Goal: Obtain resource: Download file/media

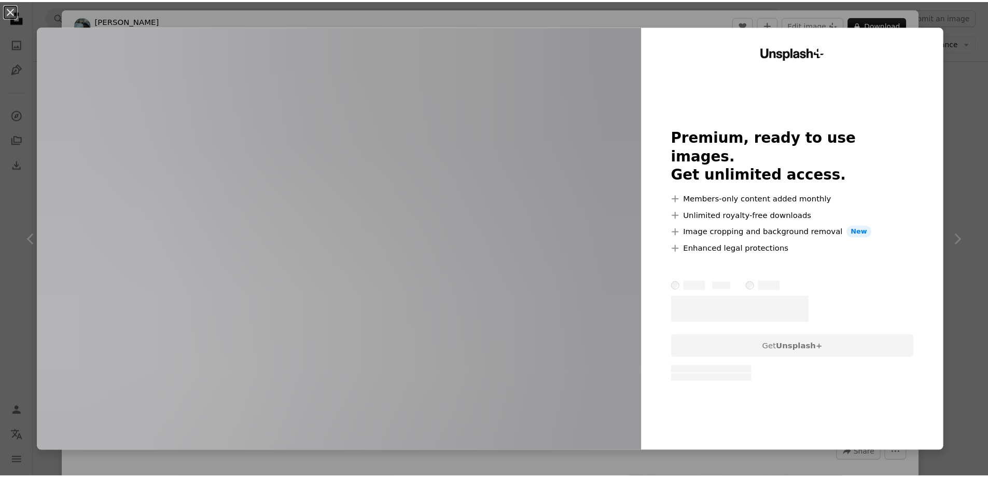
scroll to position [778, 0]
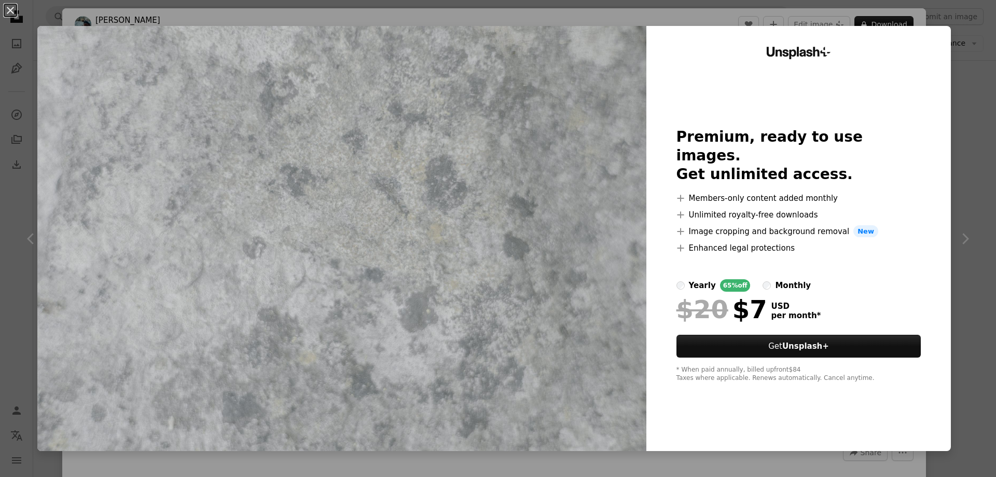
click at [976, 41] on div "An X shape Unsplash+ Premium, ready to use images. Get unlimited access. A plus…" at bounding box center [498, 238] width 996 height 477
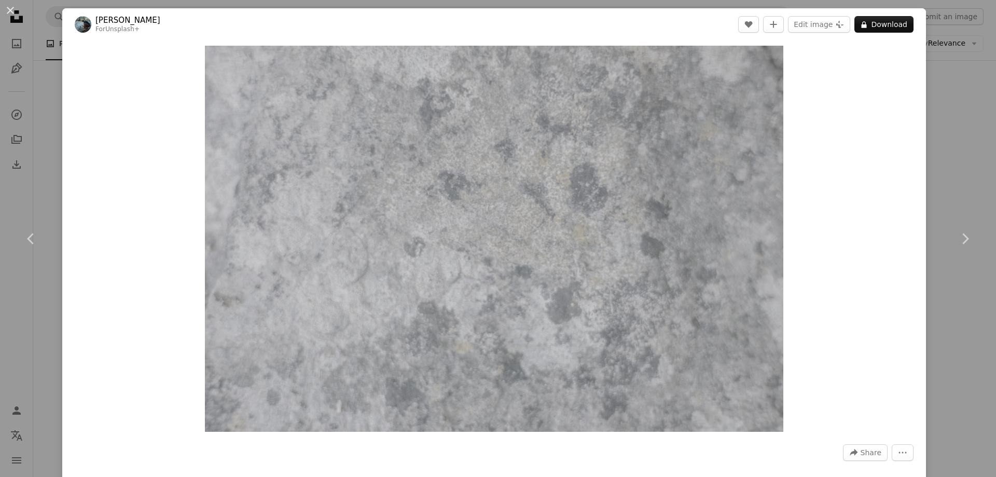
click at [919, 21] on div "An X shape Chevron left Chevron right [PERSON_NAME] For Unsplash+ A heart A plu…" at bounding box center [498, 238] width 996 height 477
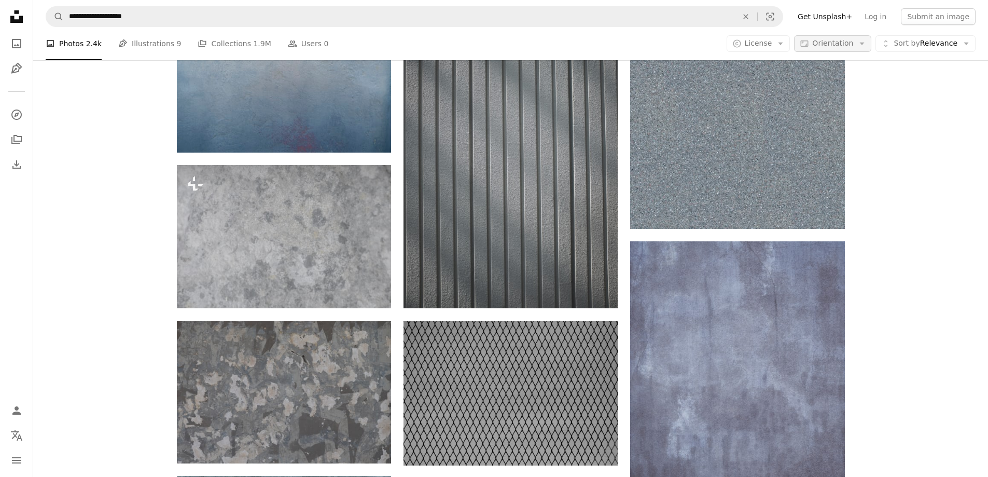
click at [852, 37] on button "Aspect ratio Orientation Arrow down" at bounding box center [832, 43] width 77 height 17
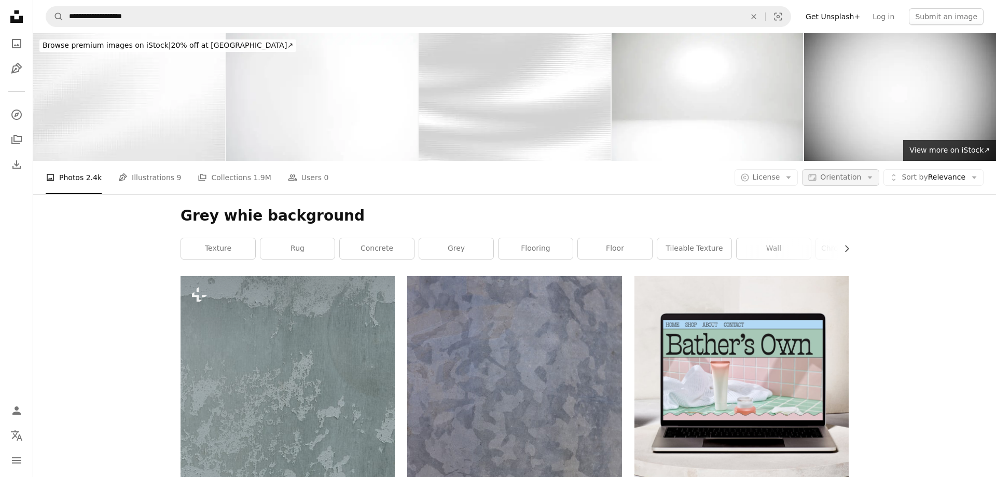
scroll to position [778, 0]
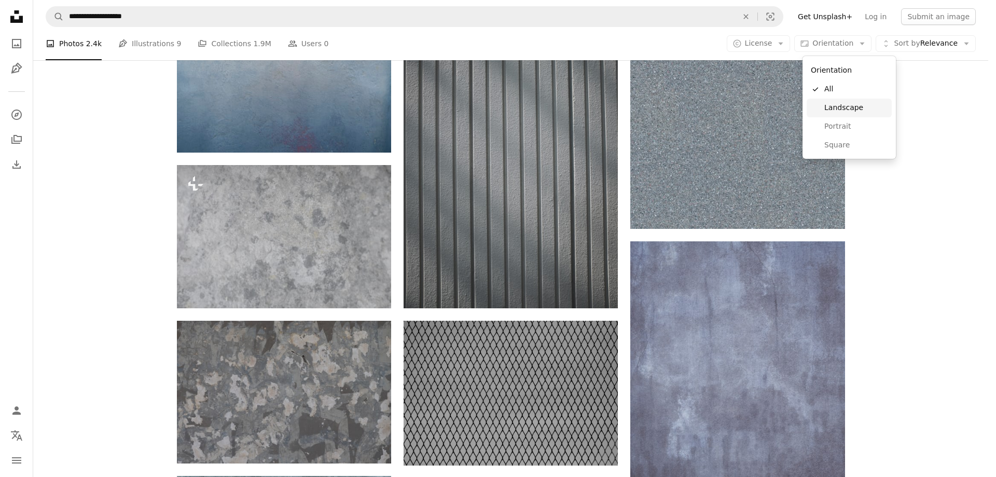
click at [846, 111] on span "Landscape" at bounding box center [855, 108] width 63 height 10
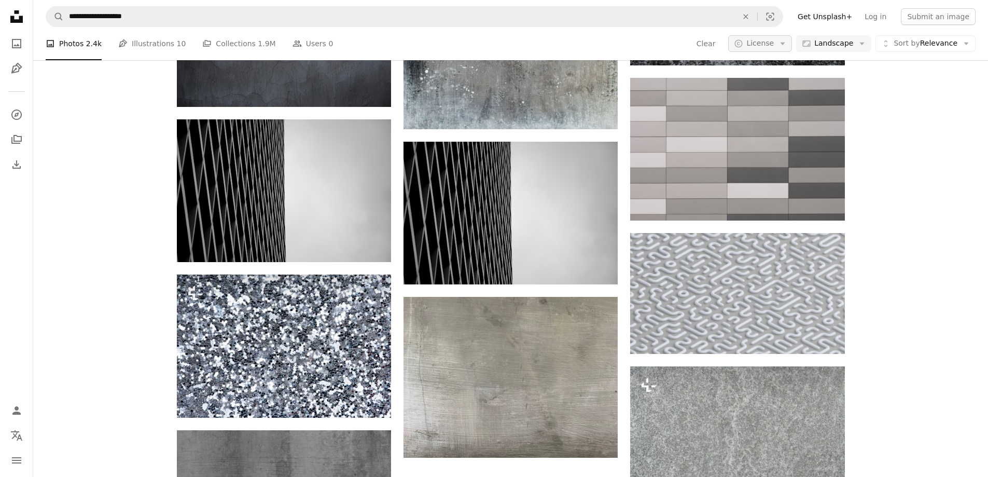
click at [768, 52] on button "A copyright icon © License Arrow down" at bounding box center [760, 43] width 64 height 17
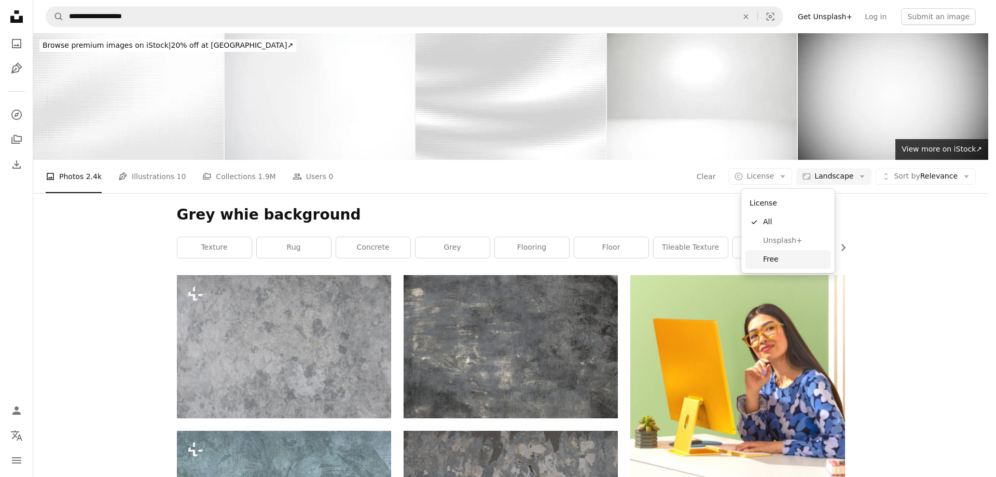
click at [771, 259] on span "Free" at bounding box center [794, 259] width 63 height 10
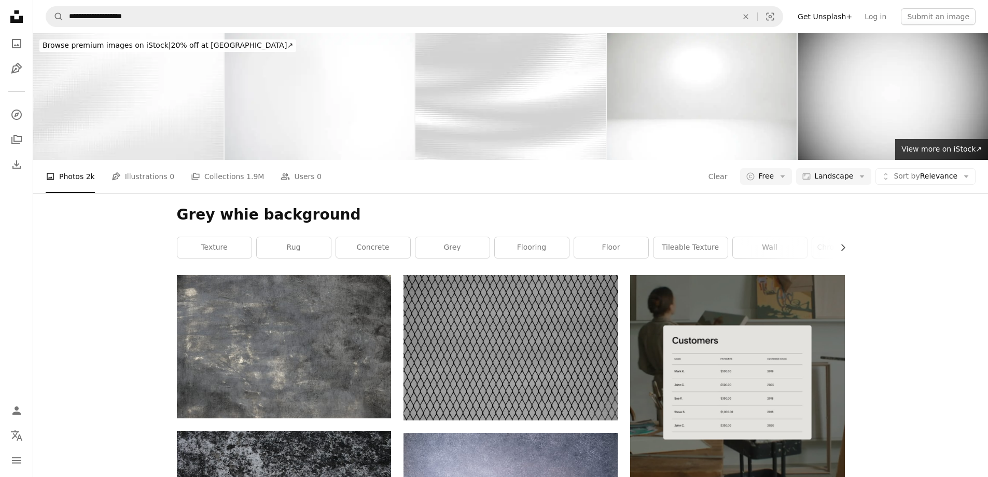
scroll to position [1608, 0]
